Goal: Complete application form

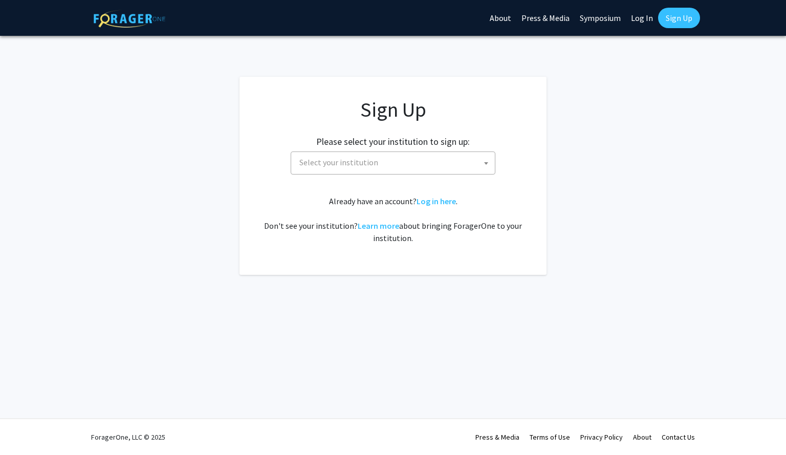
click at [368, 157] on span "Select your institution" at bounding box center [338, 162] width 79 height 10
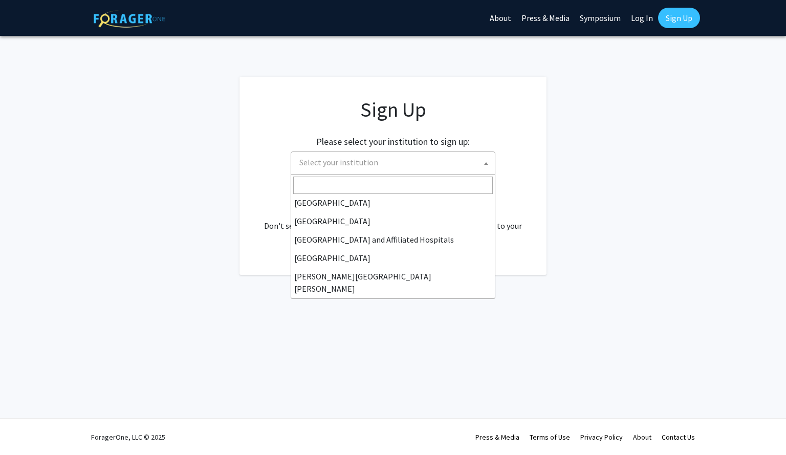
scroll to position [143, 0]
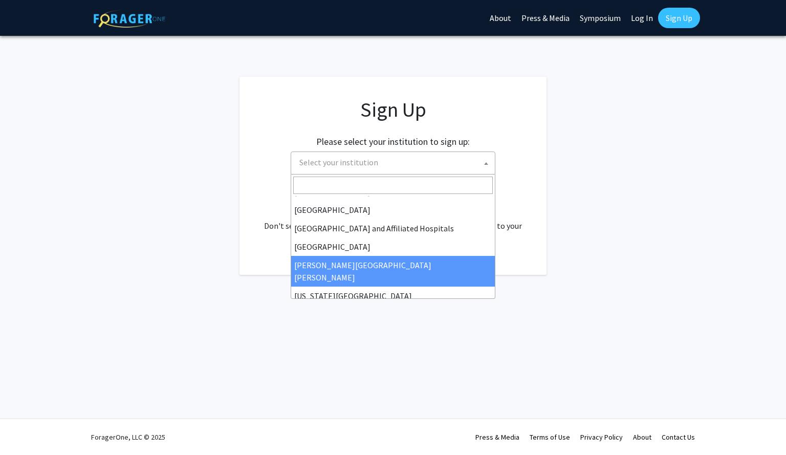
select select "1"
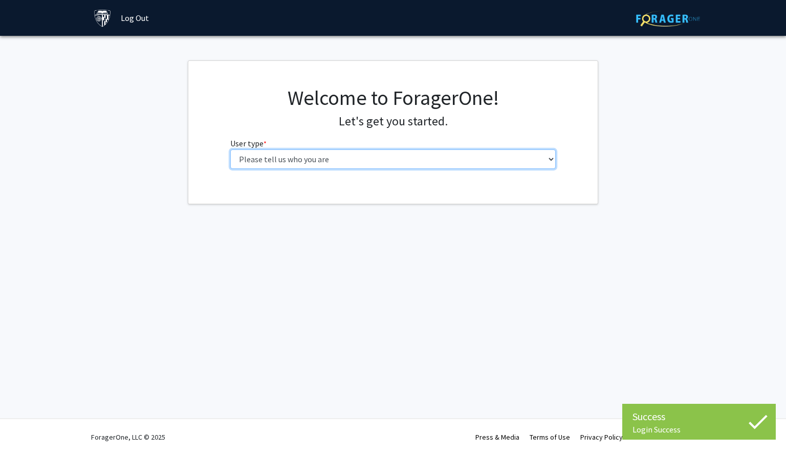
click at [409, 159] on select "Please tell us who you are Undergraduate Student Master's Student Doctoral Cand…" at bounding box center [393, 158] width 326 height 19
select select "2: masters"
click at [230, 149] on select "Please tell us who you are Undergraduate Student Master's Student Doctoral Cand…" at bounding box center [393, 158] width 326 height 19
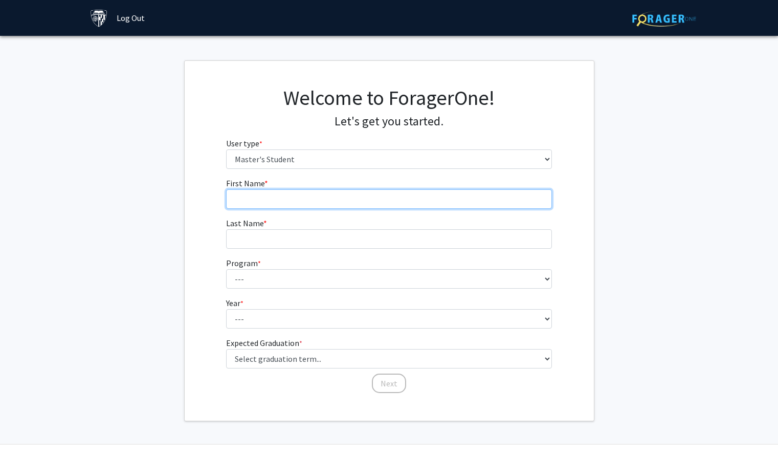
click at [373, 204] on input "First Name * required" at bounding box center [389, 198] width 326 height 19
type input "Matthew"
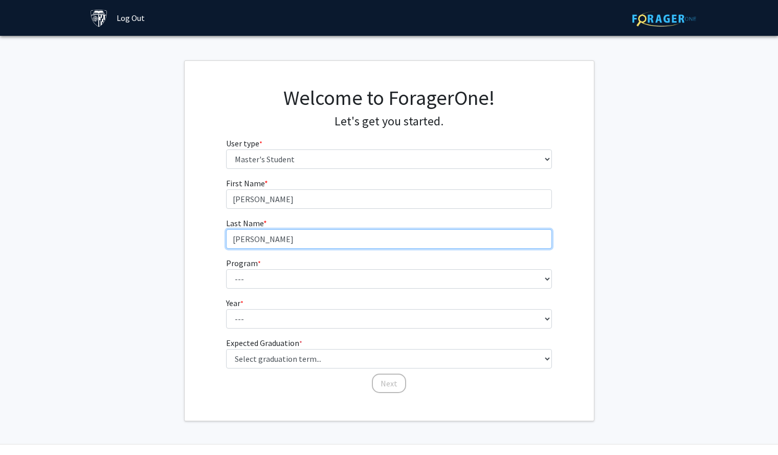
type input "Wetzel"
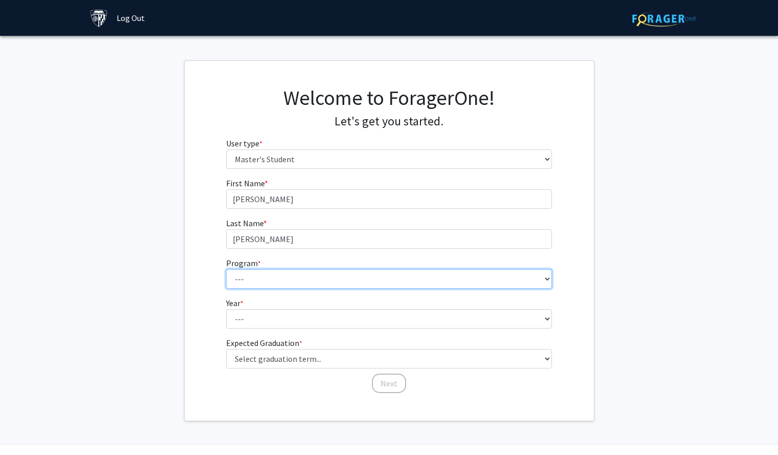
drag, startPoint x: 429, startPoint y: 275, endPoint x: 438, endPoint y: 273, distance: 9.4
click at [438, 273] on select "--- Anatomy Education Applied and Computational Mathematics Applied Biomedical …" at bounding box center [389, 278] width 326 height 19
select select "51: 40"
click at [226, 269] on select "--- Anatomy Education Applied and Computational Mathematics Applied Biomedical …" at bounding box center [389, 278] width 326 height 19
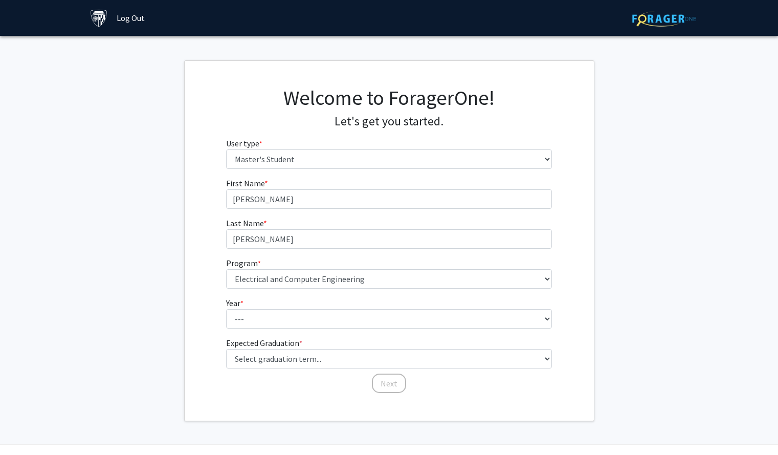
click at [303, 308] on fg-select "Year * required --- First Year Second Year" at bounding box center [389, 313] width 326 height 32
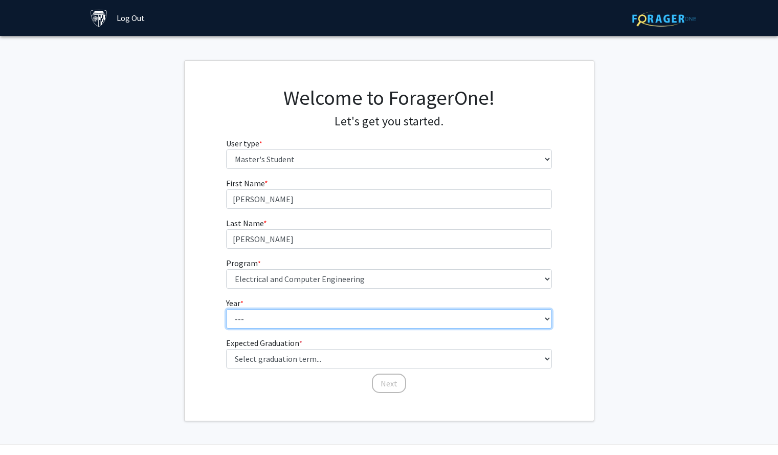
click at [292, 312] on select "--- First Year Second Year" at bounding box center [389, 318] width 326 height 19
select select "1: first_year"
click at [226, 309] on select "--- First Year Second Year" at bounding box center [389, 318] width 326 height 19
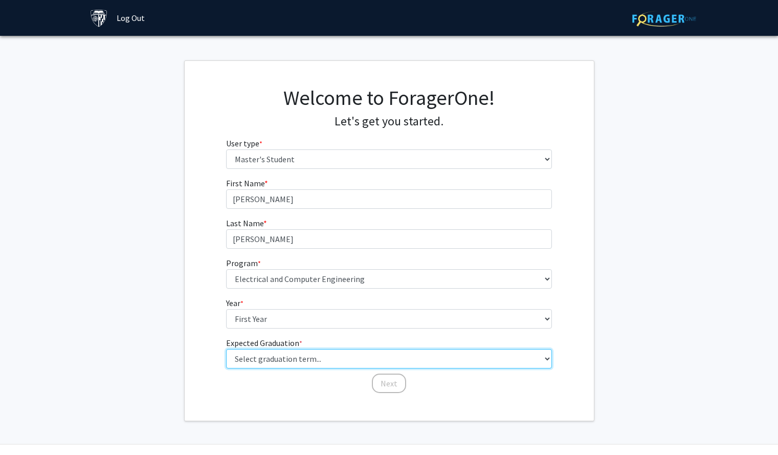
click at [289, 355] on select "Select graduation term... Spring 2025 Summer 2025 Fall 2025 Winter 2025 Spring …" at bounding box center [389, 358] width 326 height 19
select select "15: fall_2028"
click at [226, 349] on select "Select graduation term... Spring 2025 Summer 2025 Fall 2025 Winter 2025 Spring …" at bounding box center [389, 358] width 326 height 19
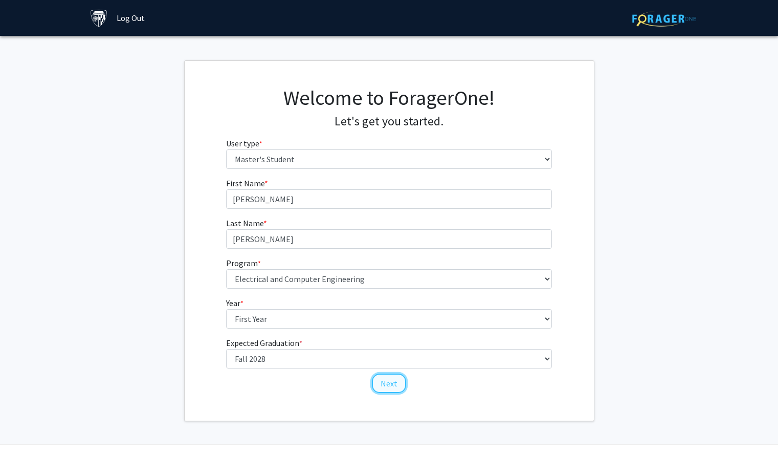
click at [392, 379] on button "Next" at bounding box center [389, 382] width 34 height 19
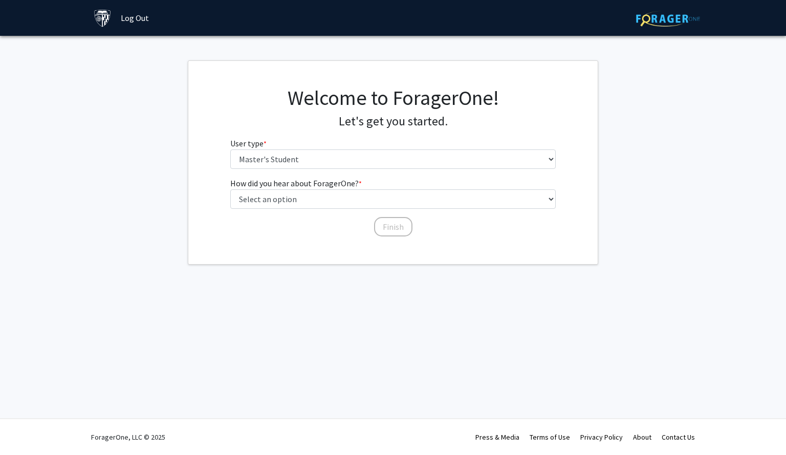
click at [357, 129] on div "Welcome to ForagerOne! Let's get you started. User type * required Please tell …" at bounding box center [393, 131] width 341 height 92
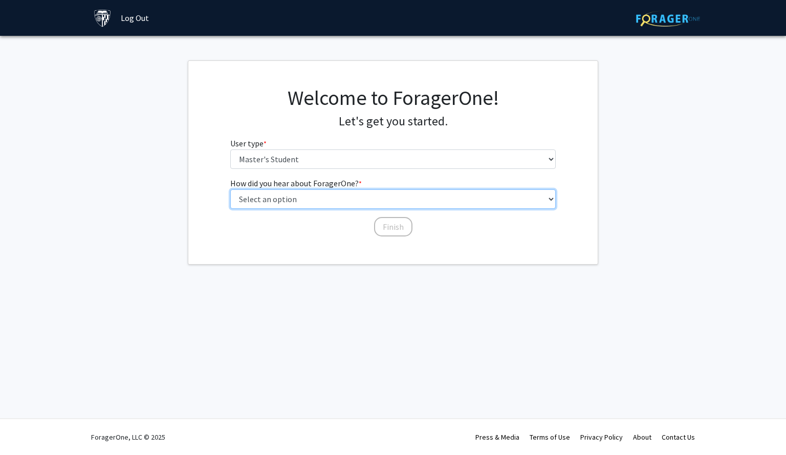
click at [351, 202] on select "Select an option Peer/student recommendation Faculty/staff recommendation Unive…" at bounding box center [393, 198] width 326 height 19
select select "3: university_website"
click at [230, 189] on select "Select an option Peer/student recommendation Faculty/staff recommendation Unive…" at bounding box center [393, 198] width 326 height 19
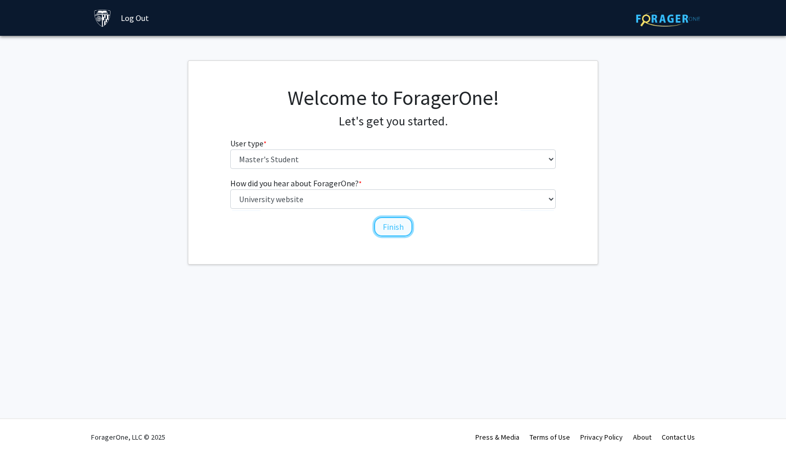
click at [392, 230] on button "Finish" at bounding box center [393, 226] width 38 height 19
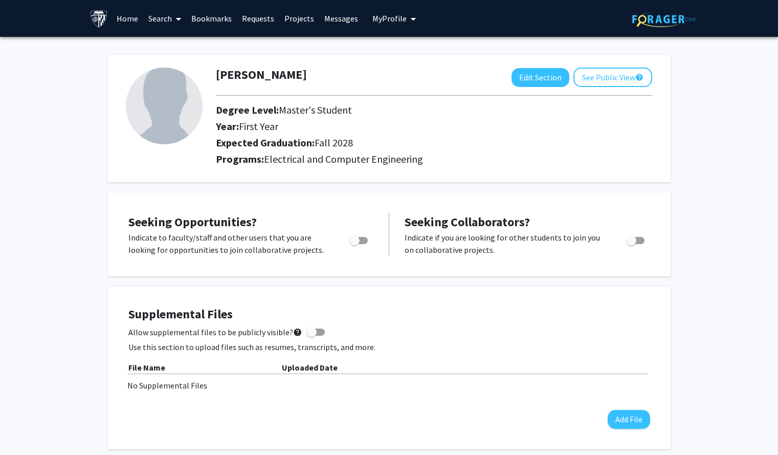
click at [115, 12] on link "Home" at bounding box center [128, 19] width 32 height 36
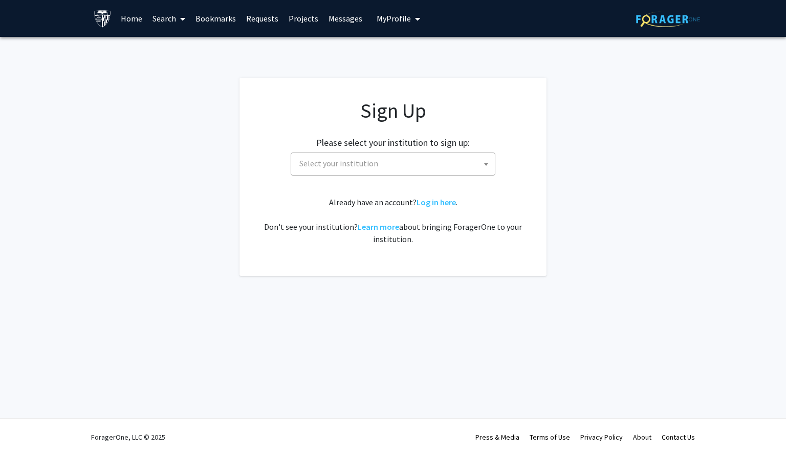
click at [374, 168] on span "Select your institution" at bounding box center [338, 163] width 79 height 10
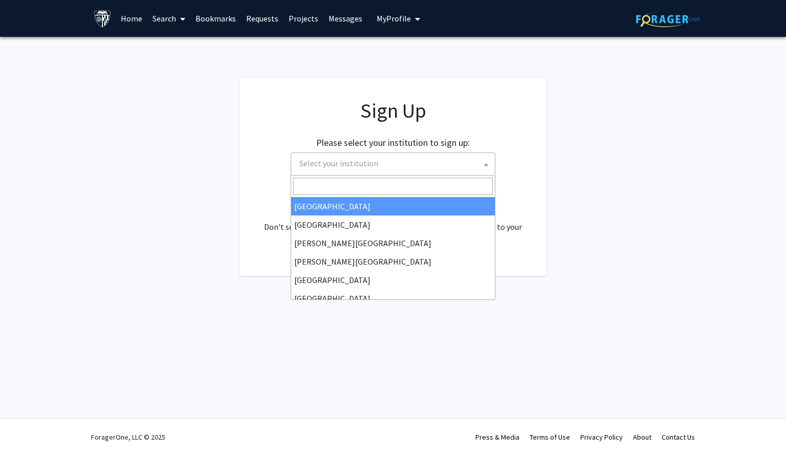
click at [525, 139] on div "Please select your institution to sign up: [GEOGRAPHIC_DATA] [GEOGRAPHIC_DATA] …" at bounding box center [392, 151] width 281 height 49
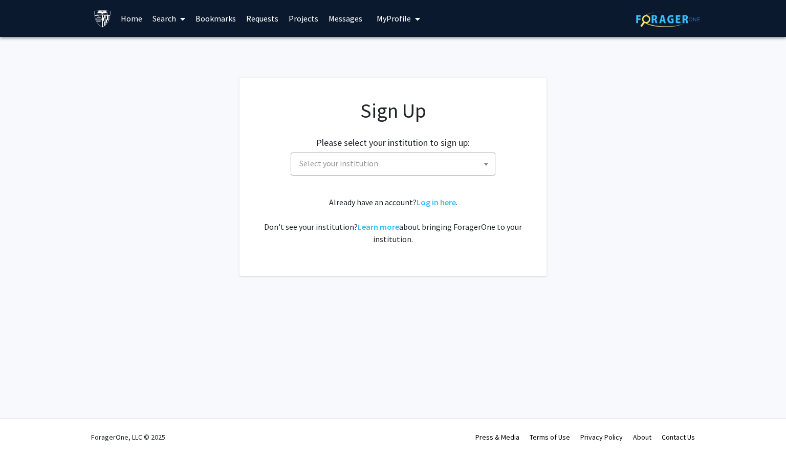
click at [436, 197] on link "Log in here" at bounding box center [435, 202] width 39 height 10
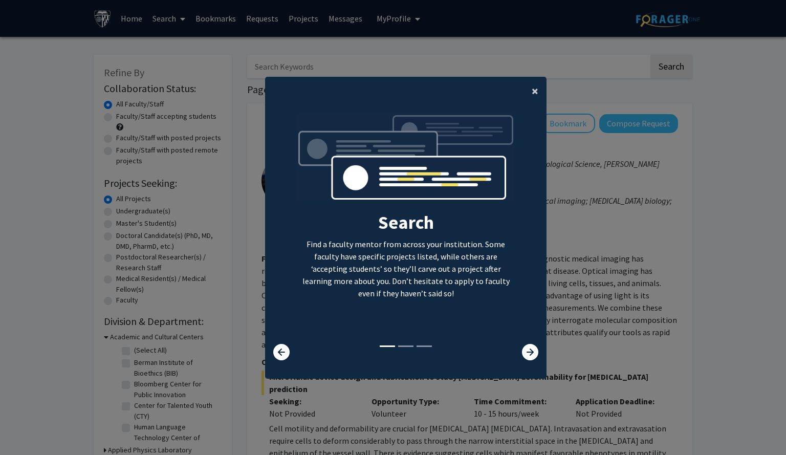
click at [532, 88] on span "×" at bounding box center [535, 91] width 7 height 16
